Goal: Information Seeking & Learning: Find contact information

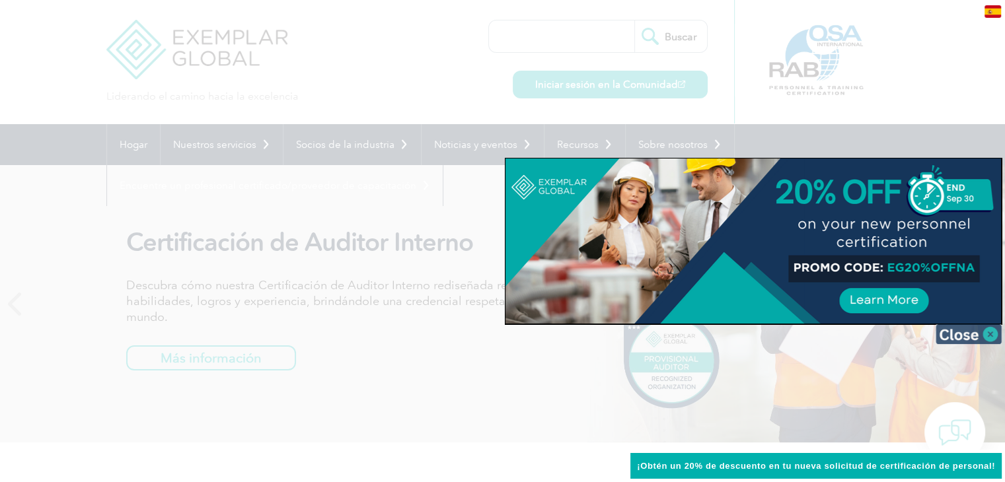
click at [991, 334] on img at bounding box center [968, 334] width 66 height 20
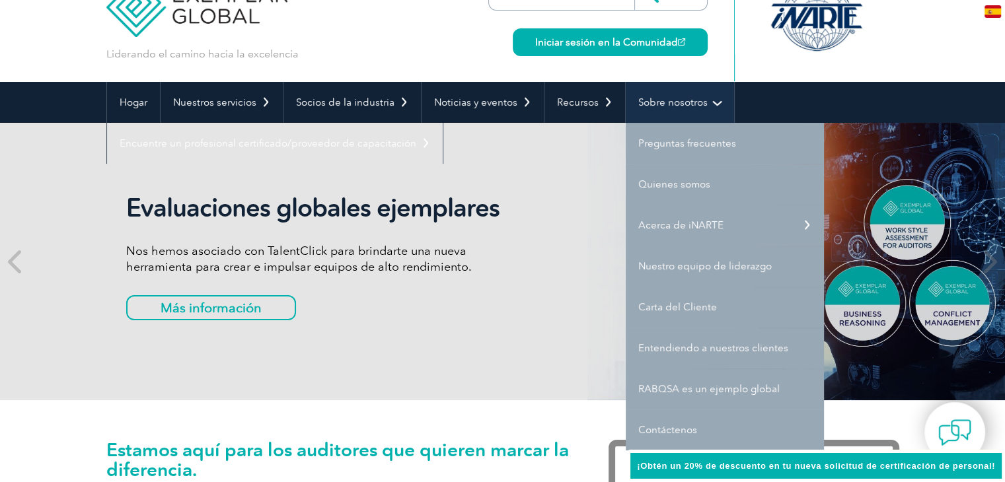
scroll to position [66, 0]
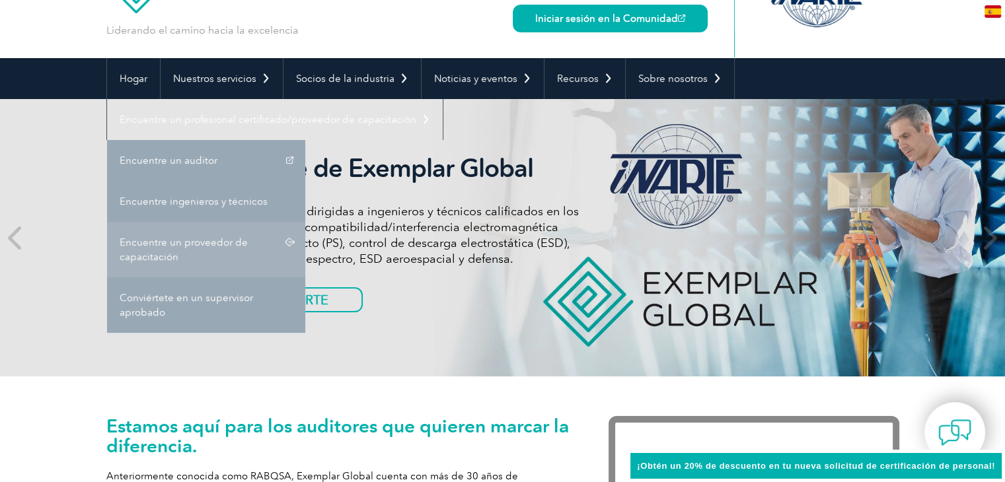
click at [180, 254] on link "Encuentre un proveedor de capacitación" at bounding box center [206, 249] width 198 height 55
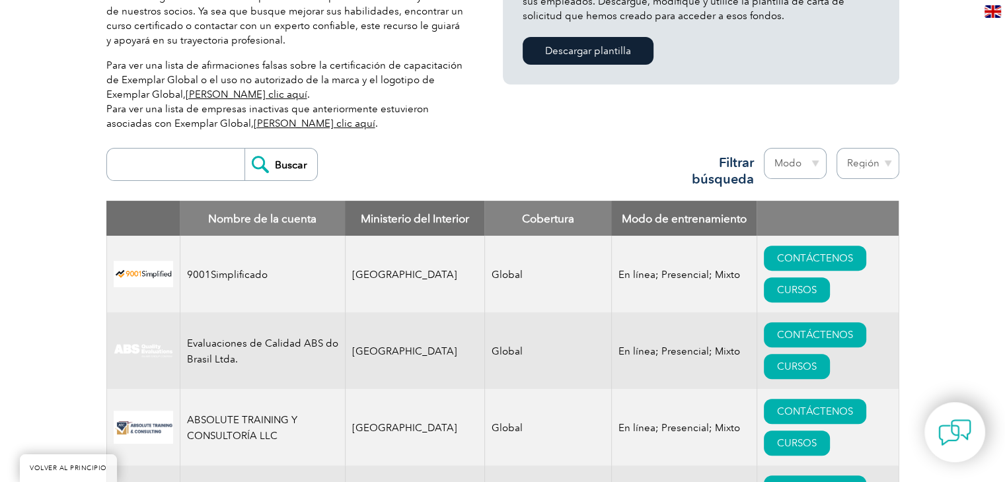
scroll to position [410, 0]
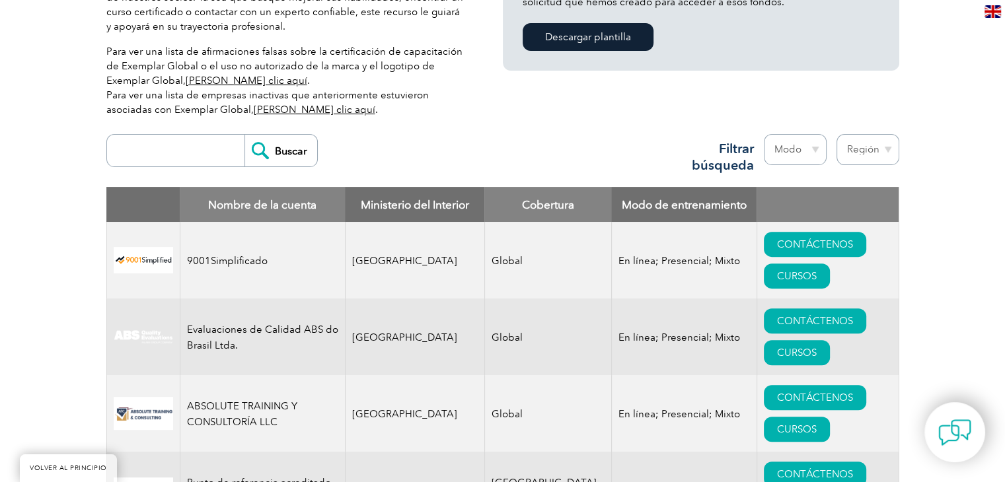
click at [201, 138] on input "search" at bounding box center [179, 151] width 131 height 32
type input "mexico"
click at [294, 149] on input "Buscar" at bounding box center [280, 151] width 73 height 32
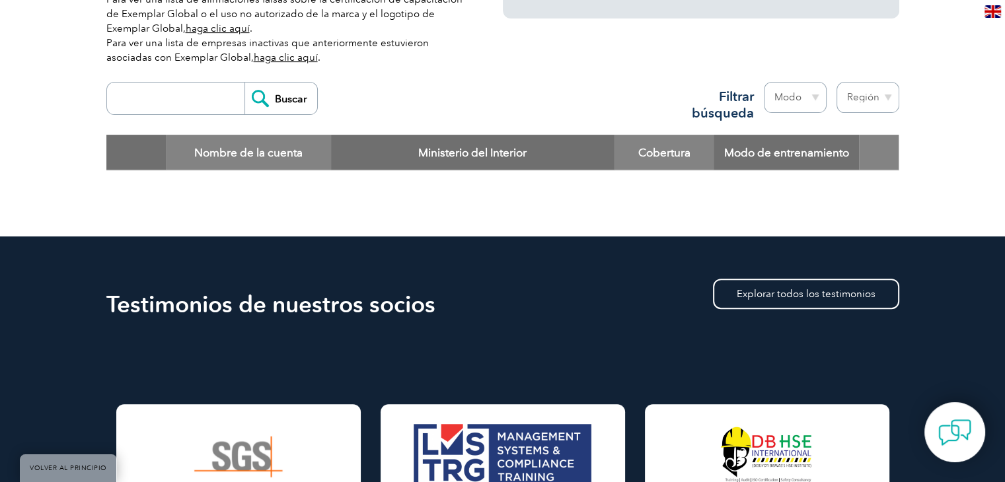
scroll to position [396, 0]
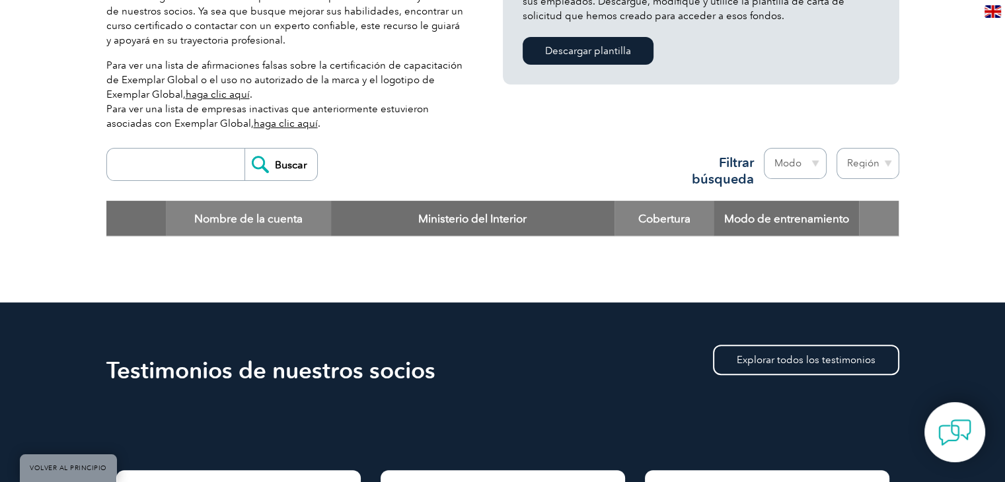
click at [174, 166] on input "search" at bounding box center [179, 165] width 131 height 32
click at [139, 169] on input "mexico" at bounding box center [179, 165] width 131 height 32
type input "méxico"
click at [258, 163] on input "Buscar" at bounding box center [280, 165] width 73 height 32
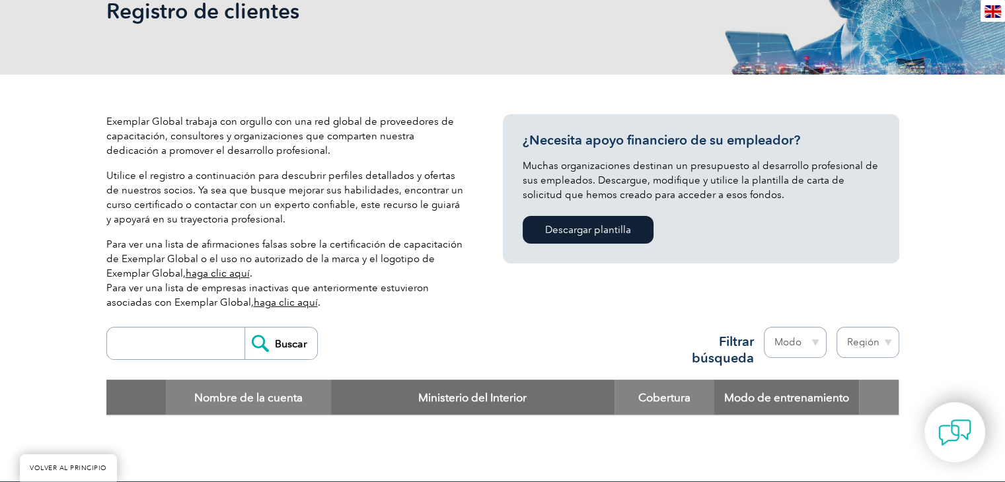
scroll to position [529, 0]
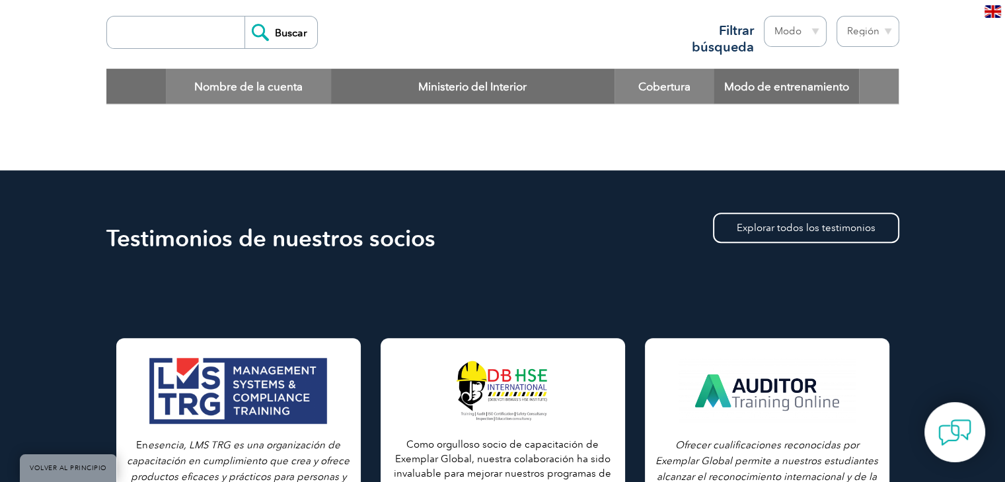
click at [192, 40] on input "search" at bounding box center [179, 33] width 131 height 32
click at [383, 75] on th "Ministerio del Interior" at bounding box center [473, 87] width 284 height 36
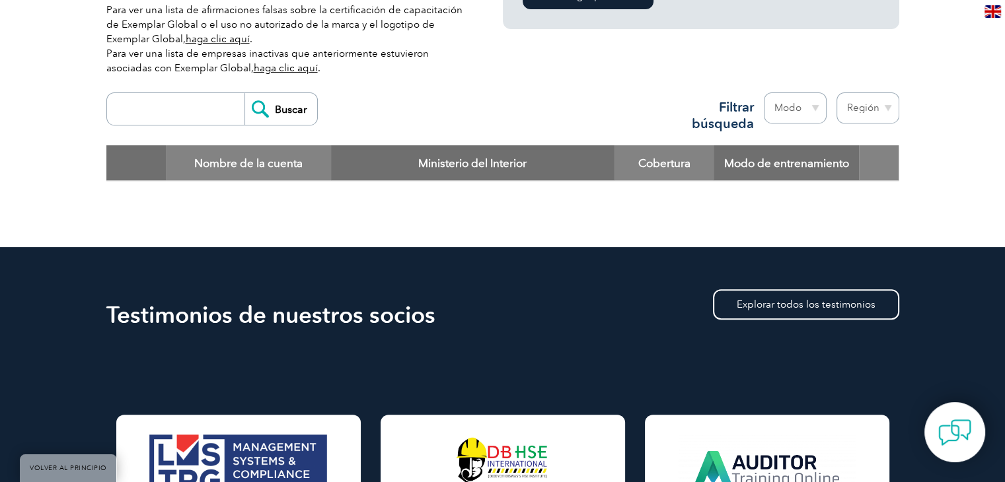
scroll to position [396, 0]
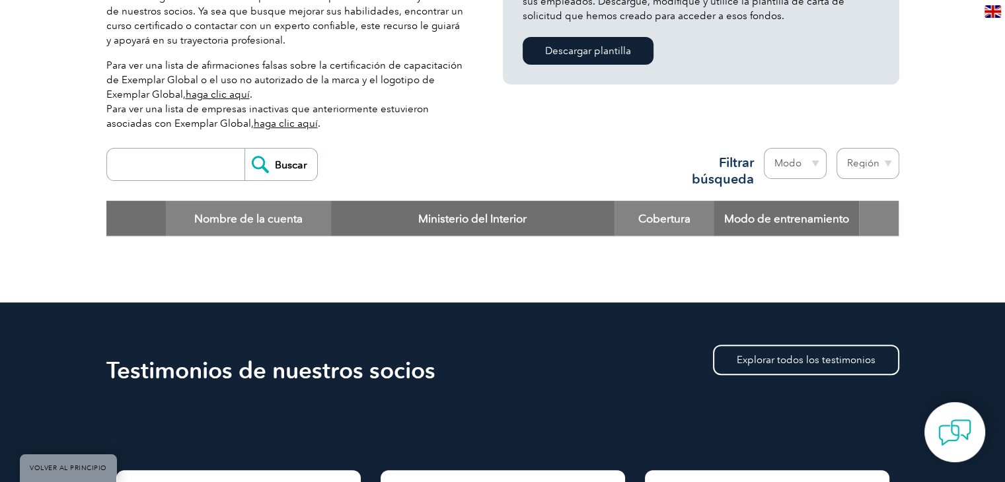
click at [803, 159] on select "Modo En línea En persona Mezclado" at bounding box center [795, 163] width 63 height 31
click at [876, 163] on select "Región [GEOGRAPHIC_DATA] [GEOGRAPHIC_DATA] [GEOGRAPHIC_DATA] [GEOGRAPHIC_DATA] …" at bounding box center [867, 163] width 63 height 31
select select "[GEOGRAPHIC_DATA]"
click at [836, 148] on select "Región [GEOGRAPHIC_DATA] [GEOGRAPHIC_DATA] [GEOGRAPHIC_DATA] [GEOGRAPHIC_DATA] …" at bounding box center [867, 163] width 63 height 31
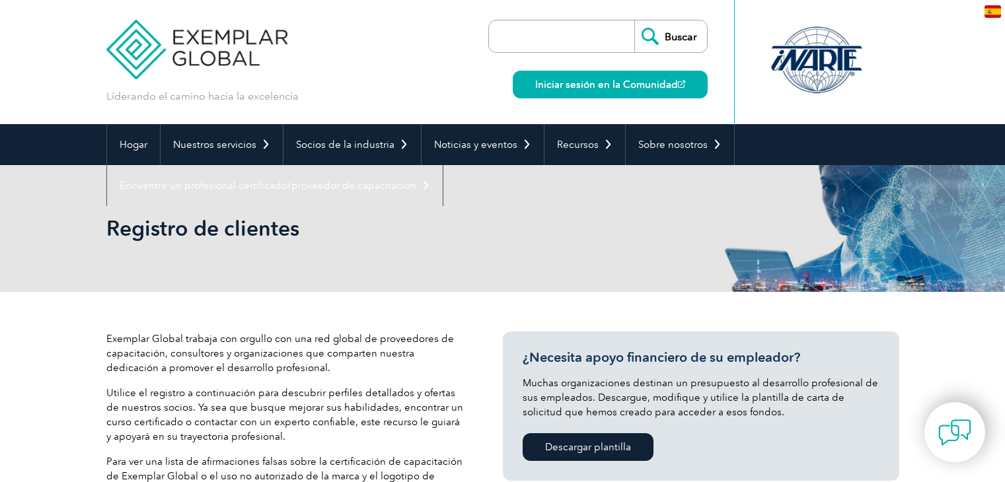
select select "[GEOGRAPHIC_DATA]"
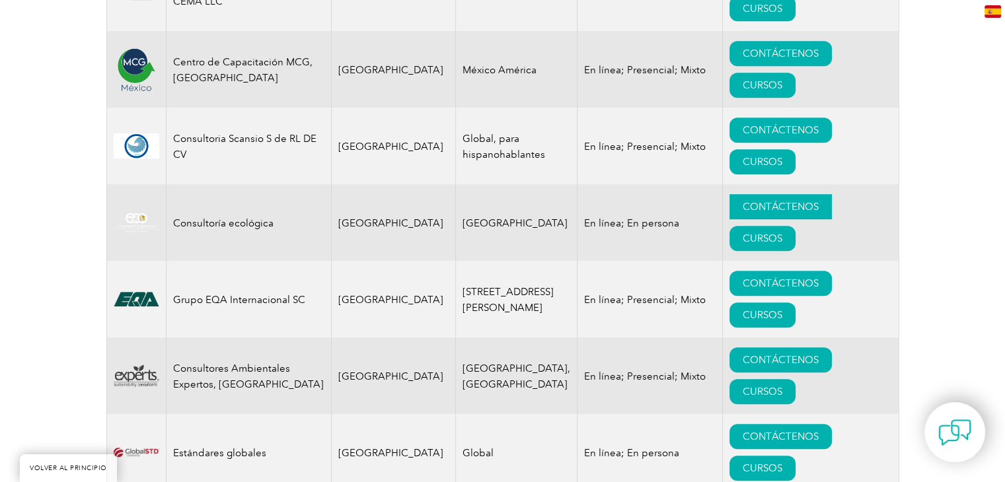
scroll to position [696, 0]
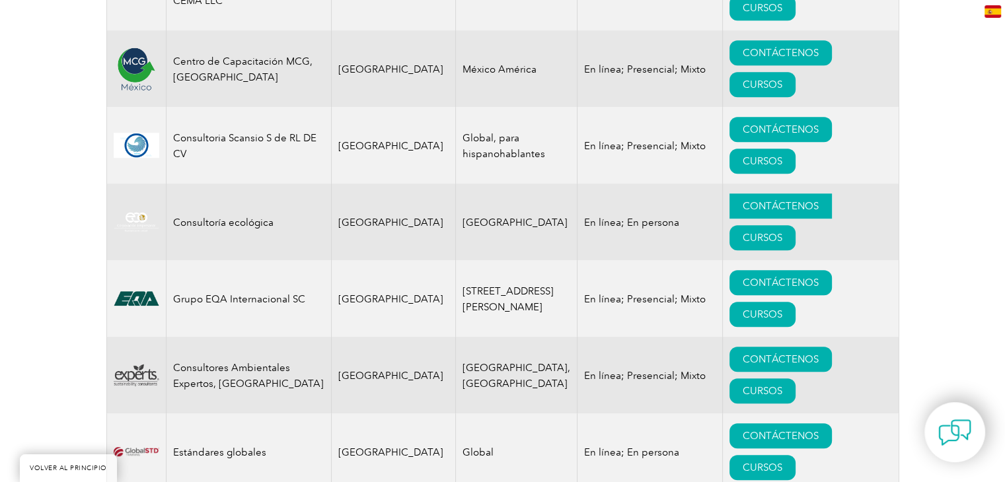
click at [745, 207] on font "CONTÁCTENOS" at bounding box center [781, 206] width 76 height 12
